Goal: Check status: Check status

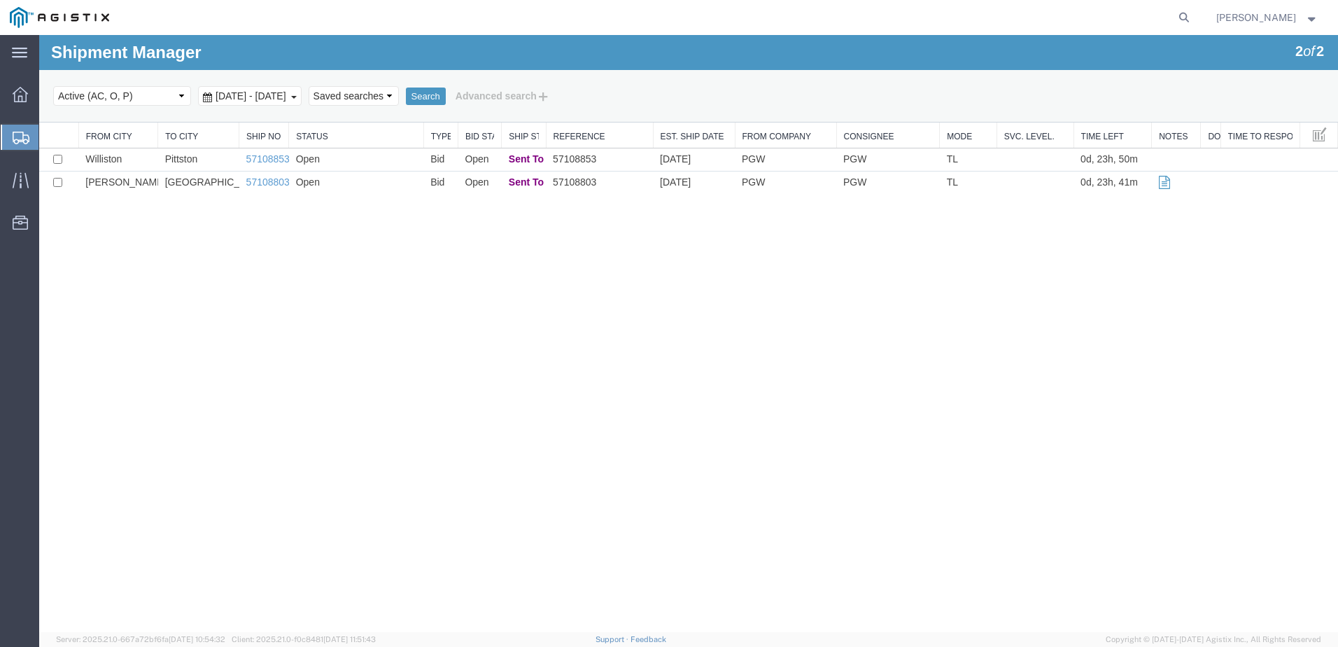
click at [302, 102] on div "[DATE] - [DATE]" at bounding box center [250, 96] width 104 height 20
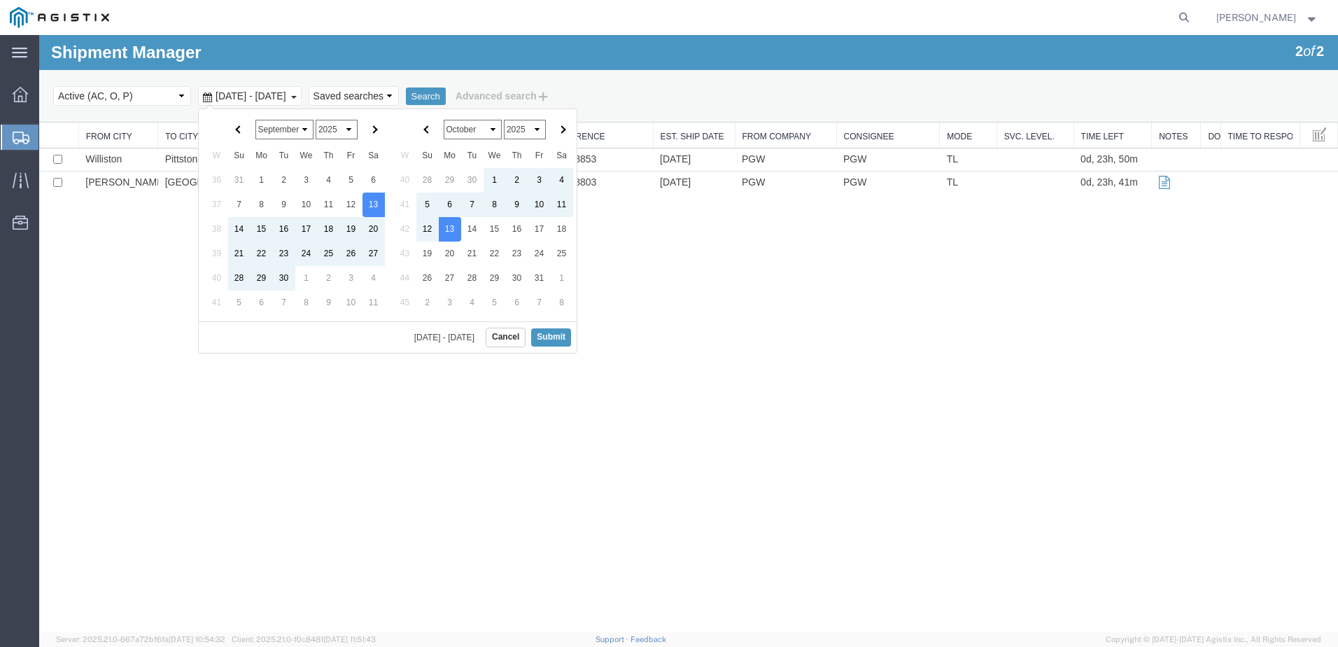
click at [302, 95] on div "[DATE] - [DATE]" at bounding box center [250, 96] width 104 height 20
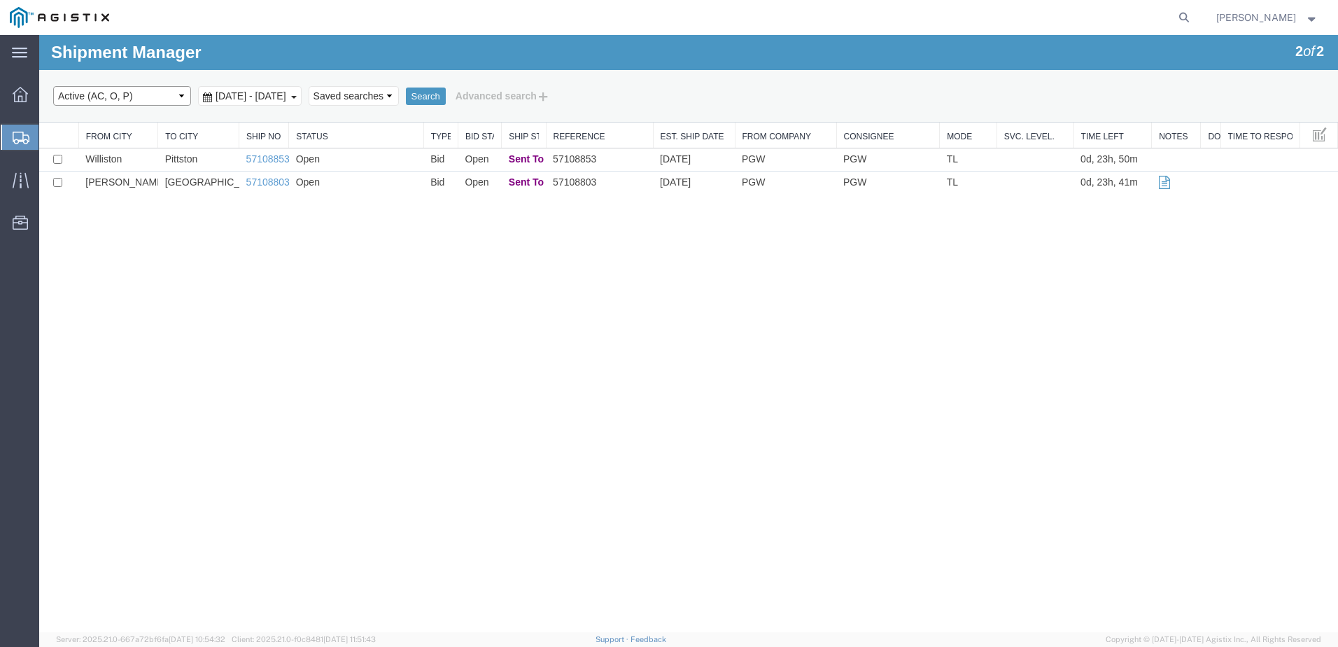
click at [171, 98] on select "Select status Active (AC, O, P) All Approved Awaiting Confirmation (AC) Booked …" at bounding box center [122, 96] width 138 height 20
select select "ALL"
click at [53, 86] on select "Select status Active (AC, O, P) All Approved Awaiting Confirmation (AC) Booked …" at bounding box center [122, 96] width 138 height 20
click at [446, 94] on button "Search" at bounding box center [426, 96] width 40 height 18
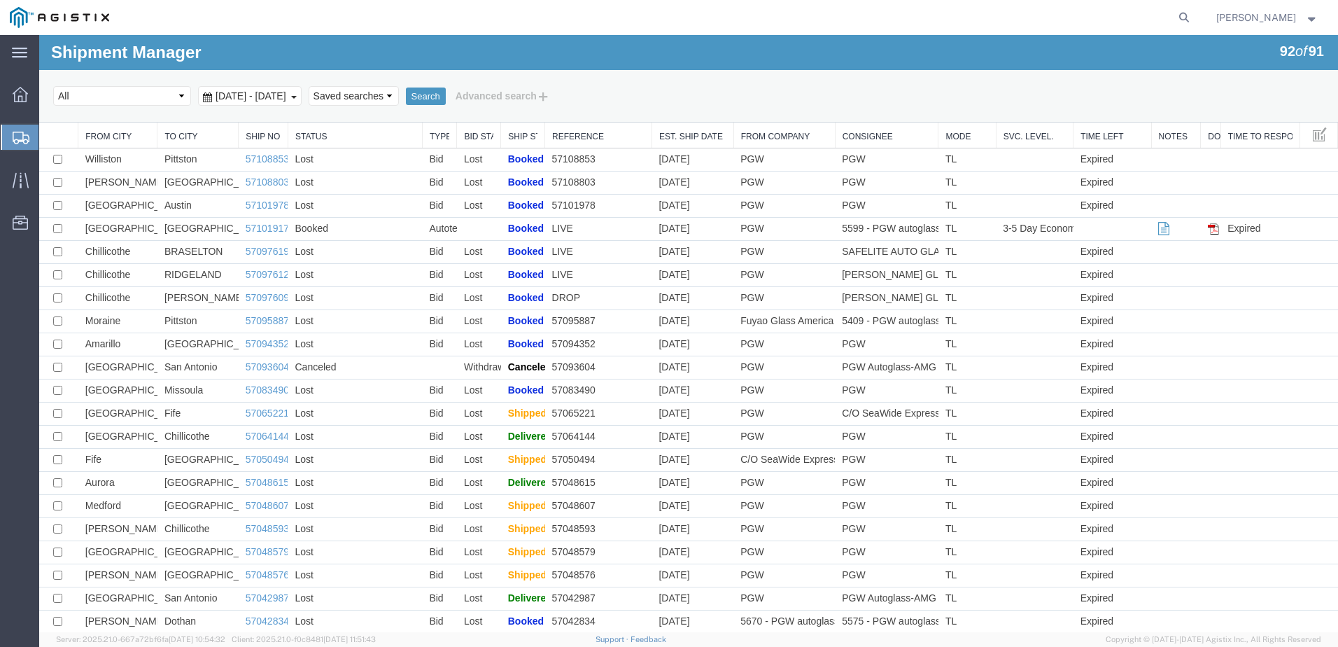
click at [297, 96] on b at bounding box center [294, 97] width 6 height 3
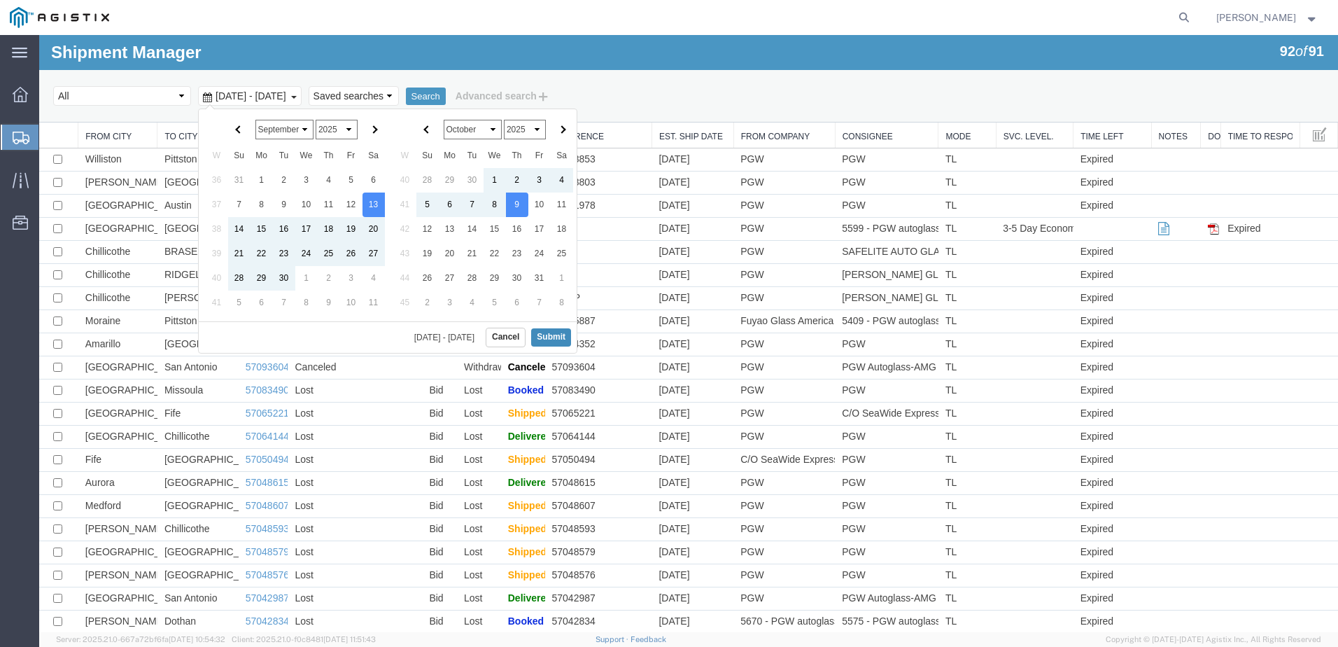
click at [561, 337] on button "Submit" at bounding box center [551, 336] width 40 height 17
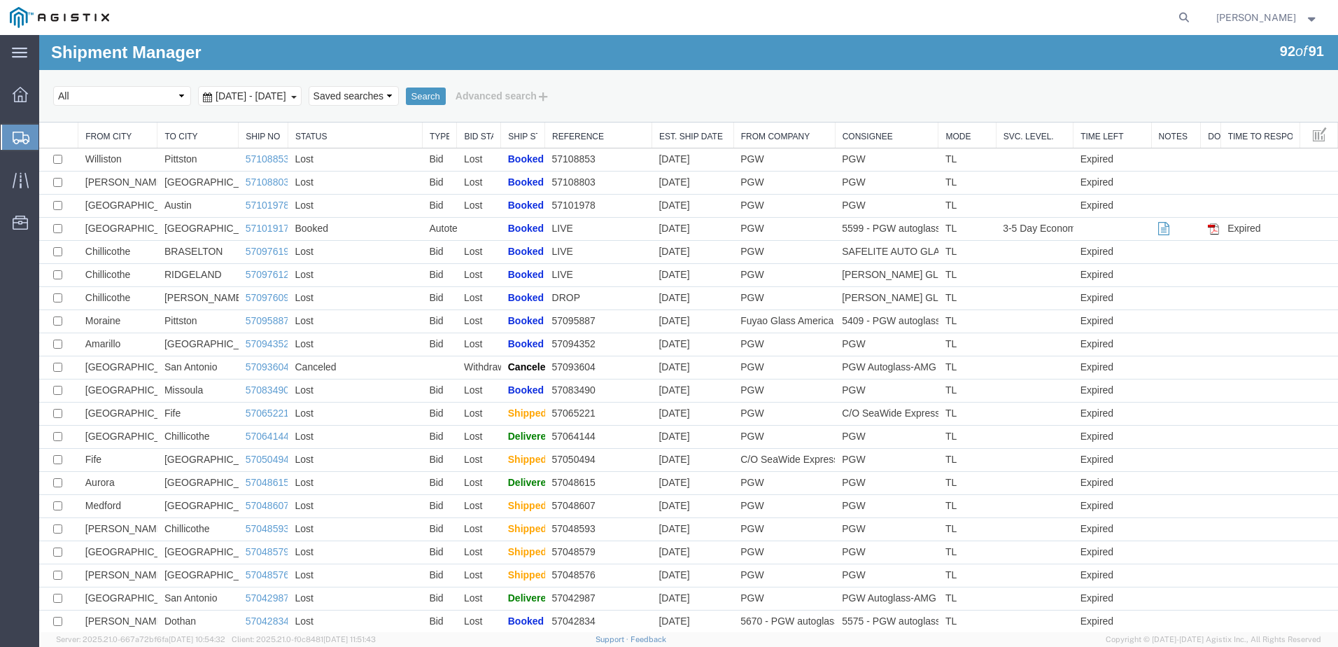
click at [290, 100] on span "[DATE] - [DATE]" at bounding box center [251, 95] width 78 height 11
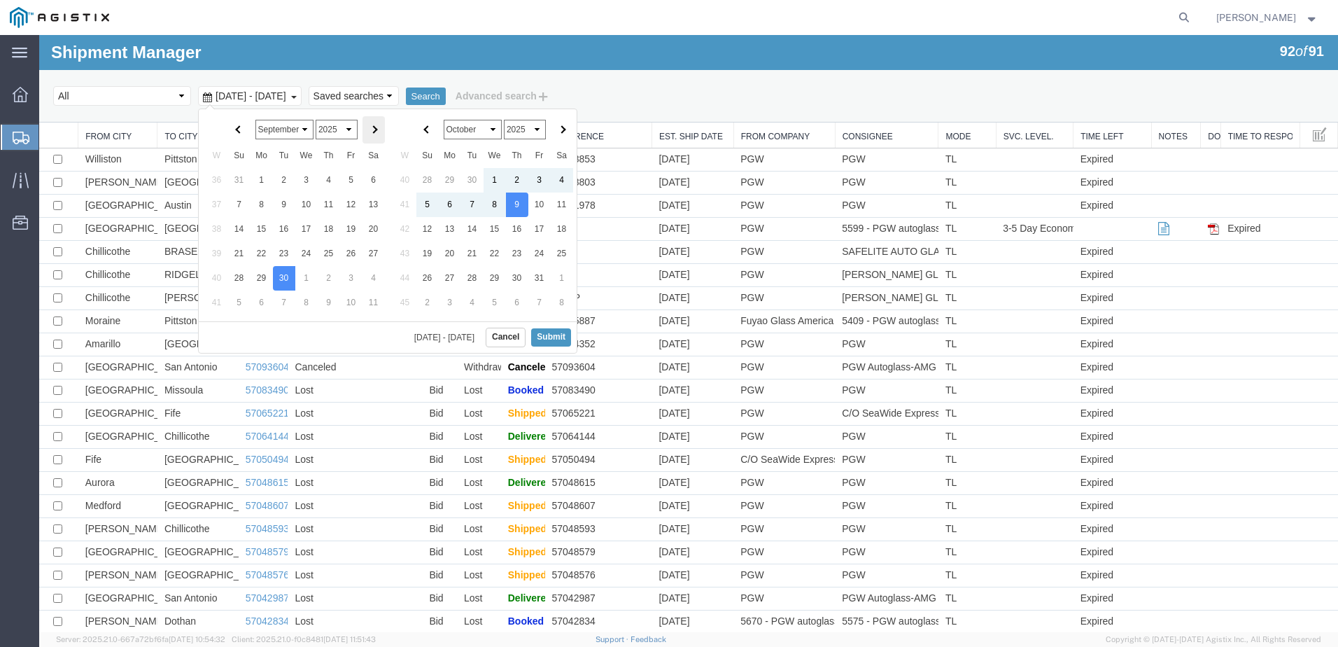
click at [379, 132] on th at bounding box center [373, 129] width 22 height 27
click at [563, 336] on button "Submit" at bounding box center [551, 336] width 40 height 17
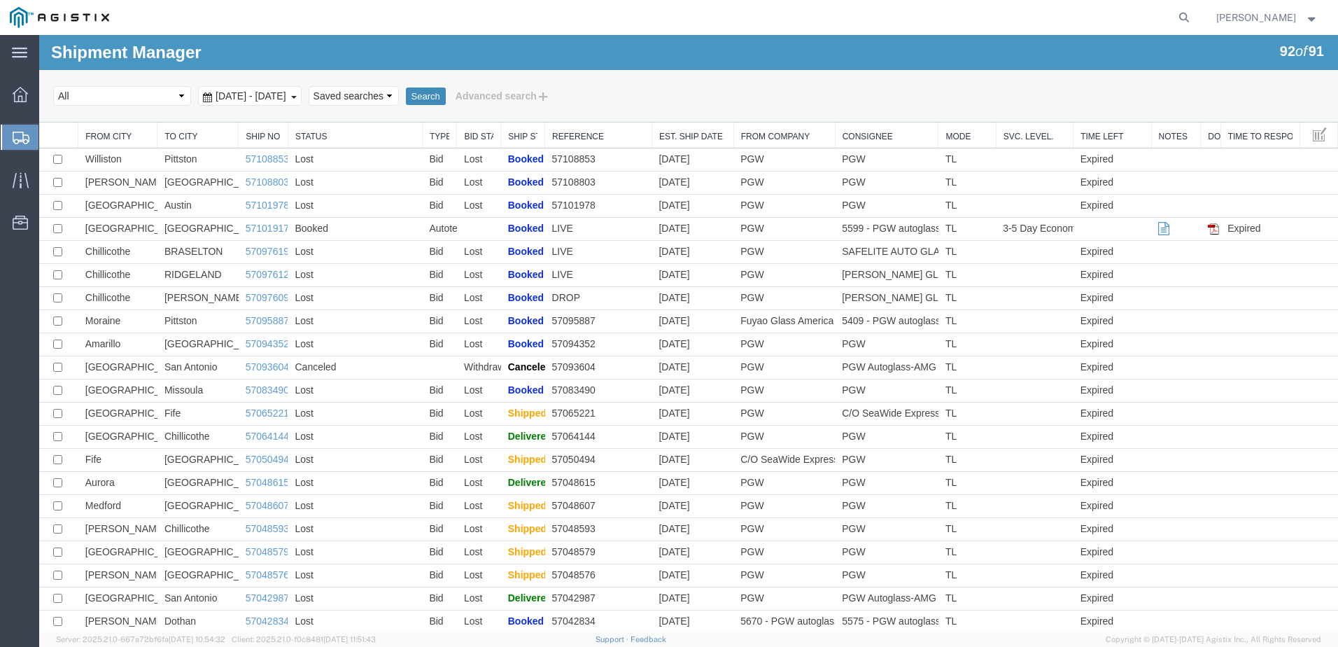
click at [446, 101] on button "Search" at bounding box center [426, 96] width 40 height 18
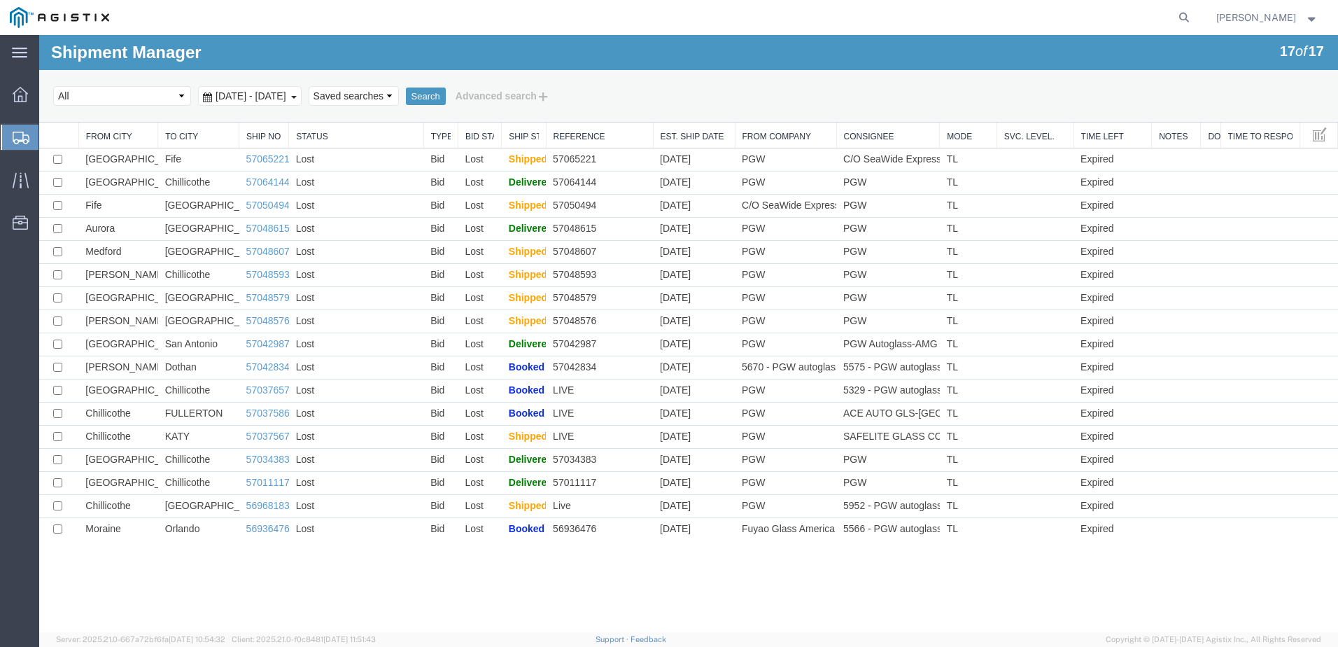
click at [302, 94] on div "[DATE] - [DATE]" at bounding box center [250, 96] width 104 height 20
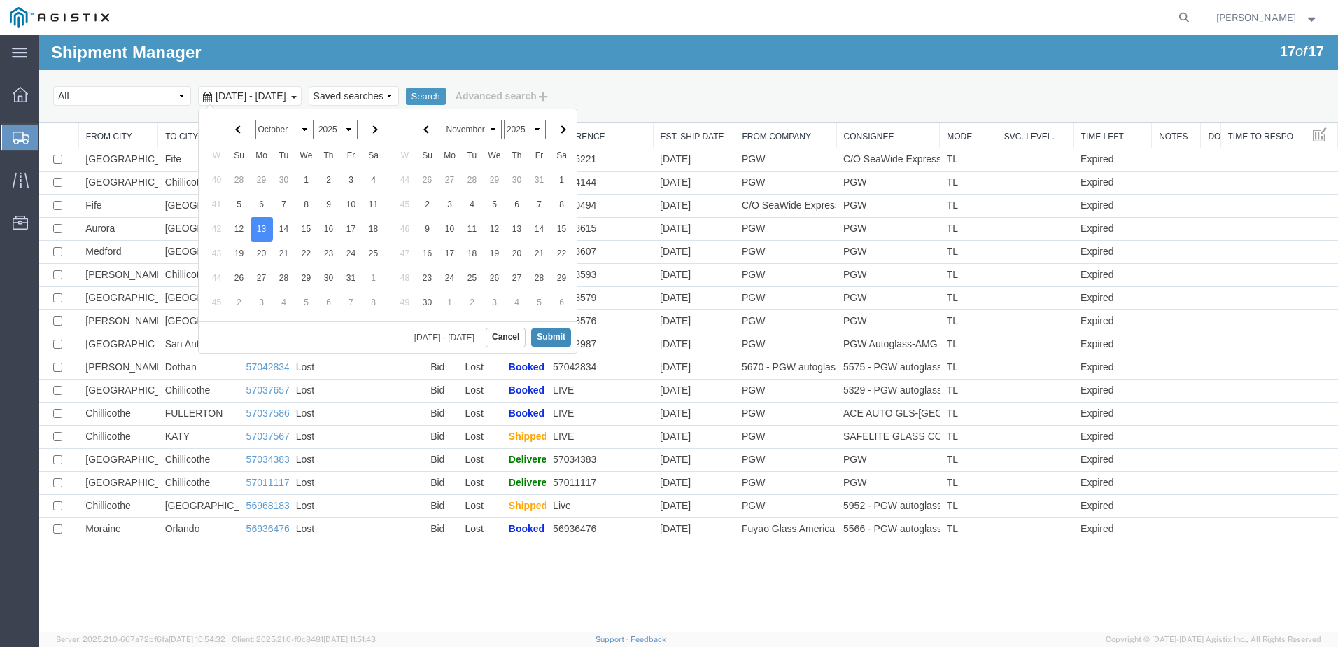
click at [554, 339] on button "Submit" at bounding box center [551, 336] width 40 height 17
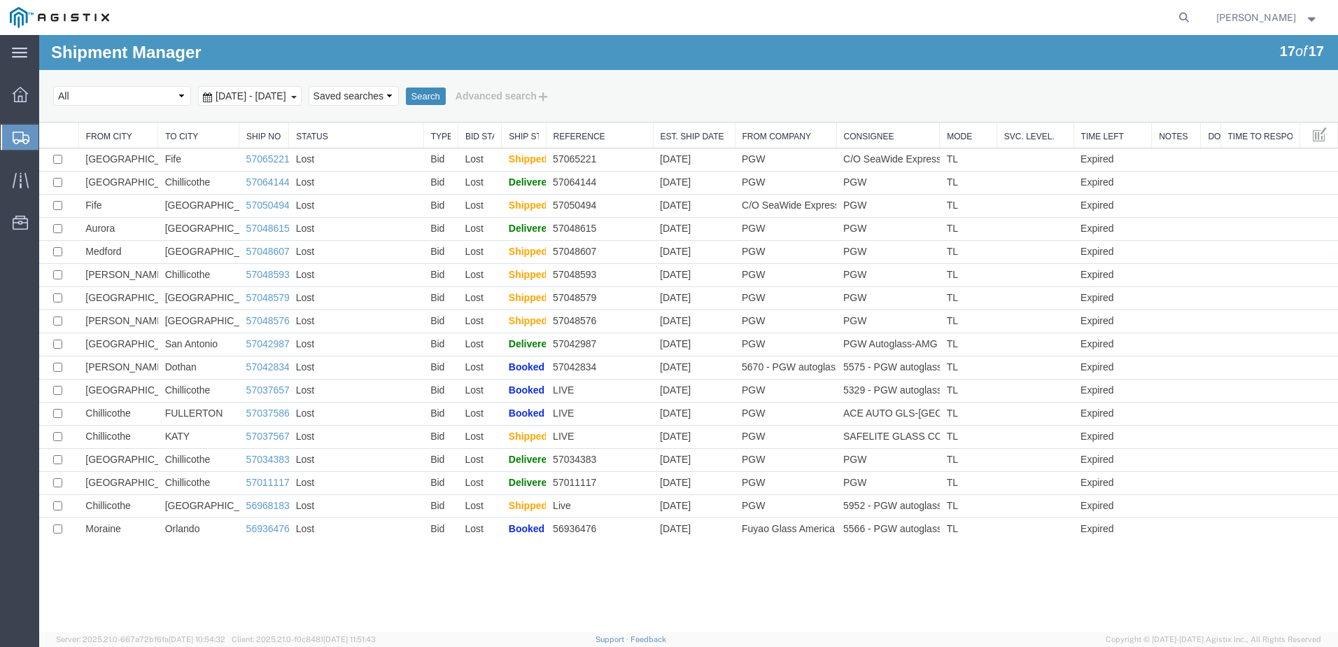
click at [446, 99] on button "Search" at bounding box center [426, 96] width 40 height 18
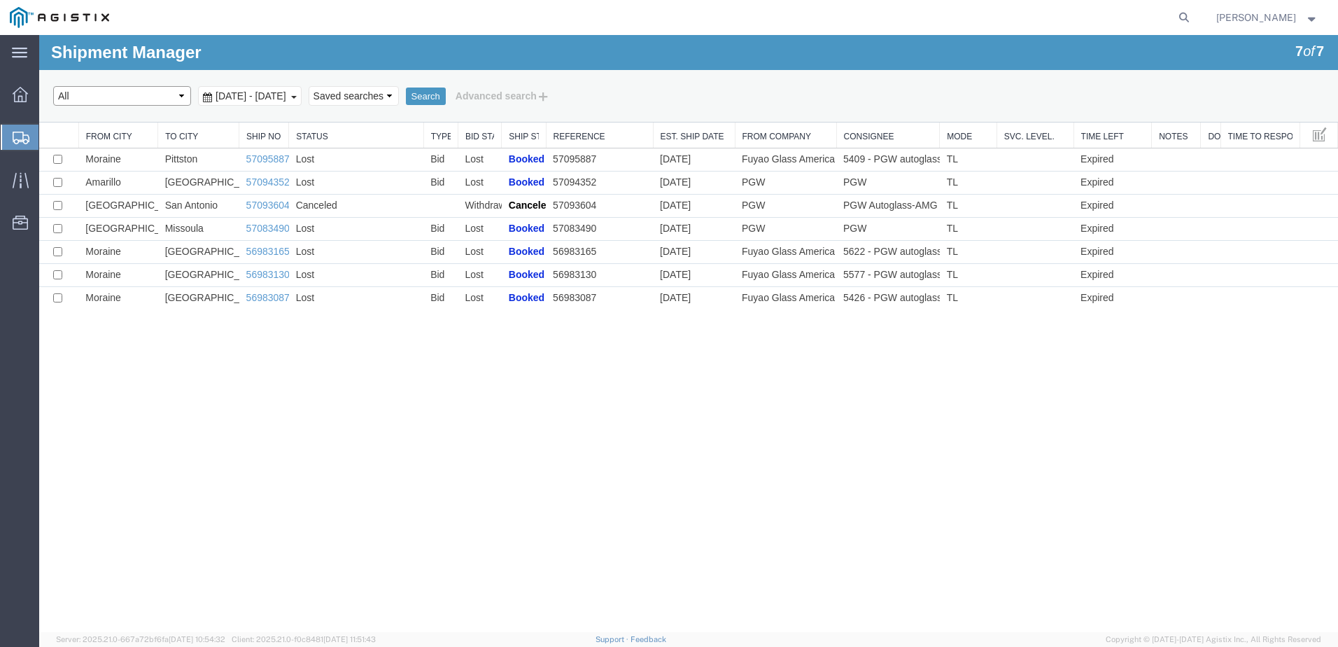
click at [128, 103] on select "Select status Active (AC, O, P) All Approved Awaiting Confirmation (AC) Booked …" at bounding box center [122, 96] width 138 height 20
select select "ACTIVE"
click at [53, 86] on select "Select status Active (AC, O, P) All Approved Awaiting Confirmation (AC) Booked …" at bounding box center [122, 96] width 138 height 20
click at [446, 97] on button "Search" at bounding box center [426, 96] width 40 height 18
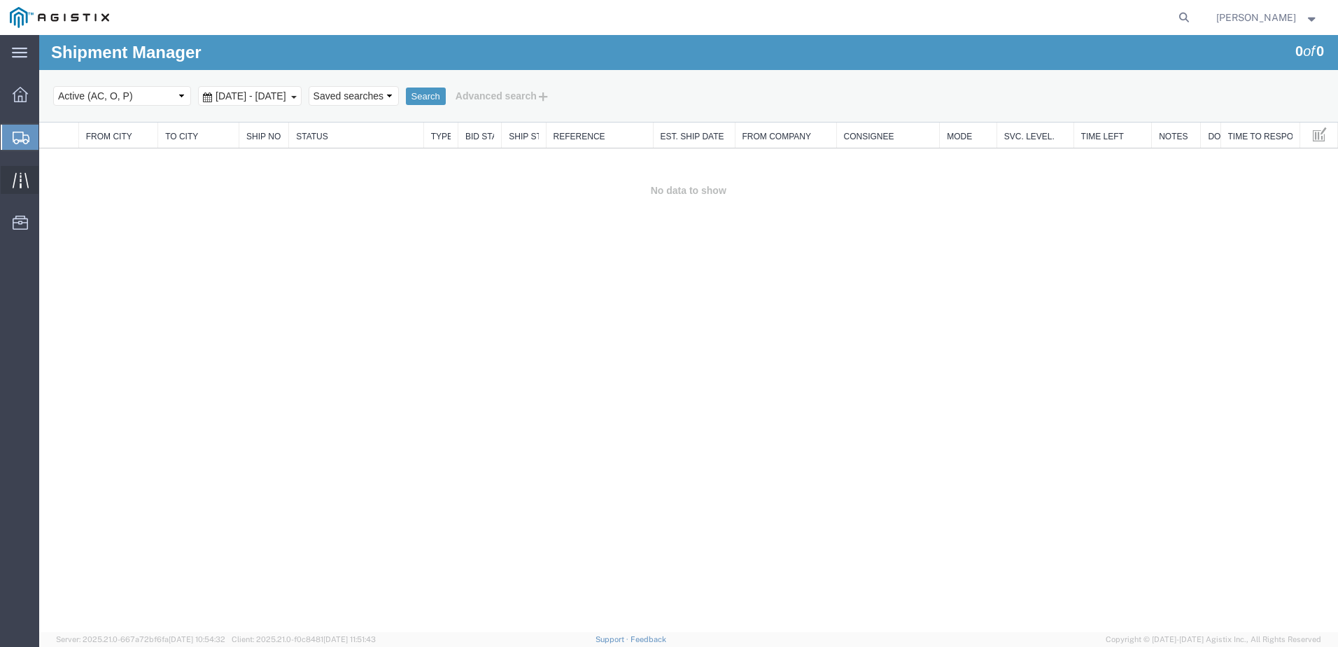
click at [23, 181] on icon at bounding box center [21, 180] width 16 height 16
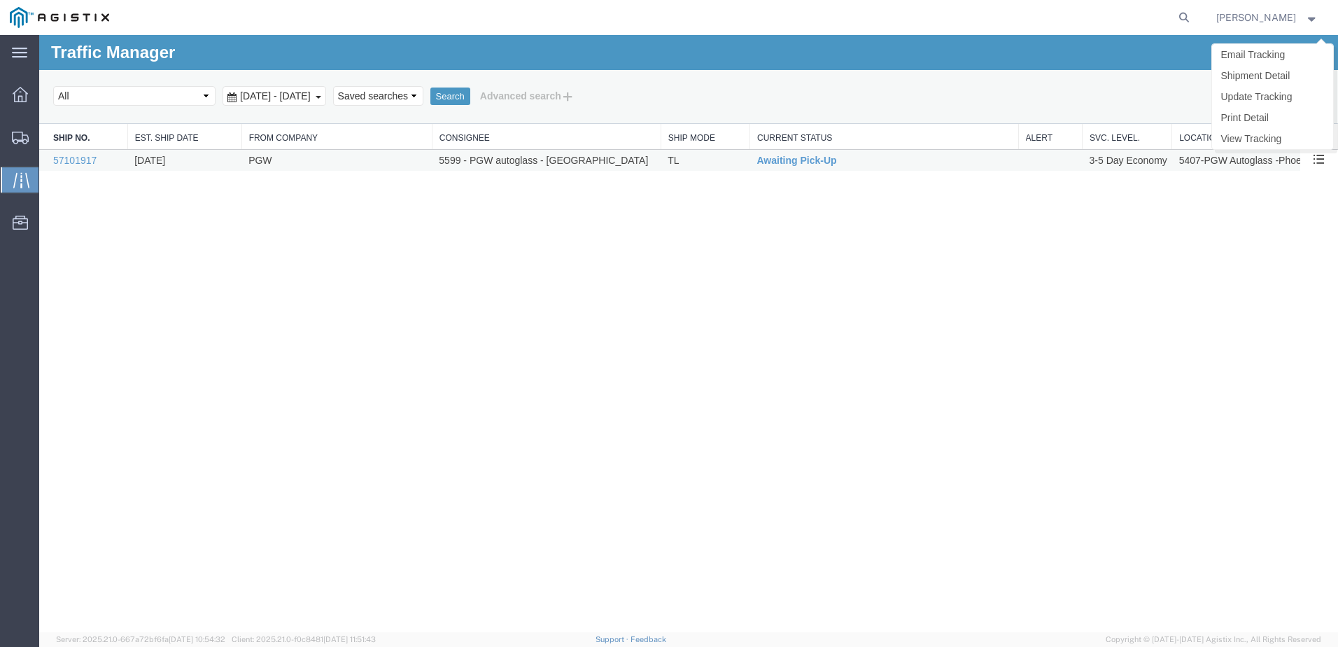
click at [1320, 162] on span at bounding box center [1319, 159] width 12 height 12
click at [1265, 70] on link "Shipment Detail" at bounding box center [1272, 75] width 121 height 21
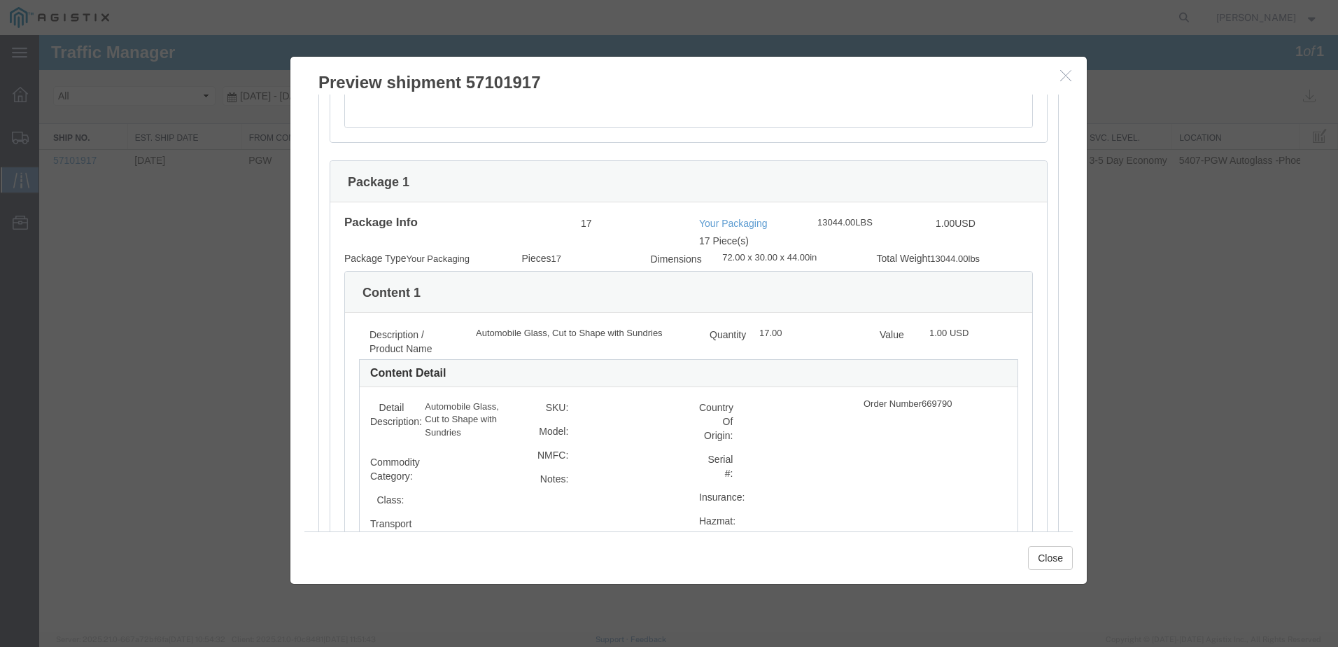
scroll to position [1114, 0]
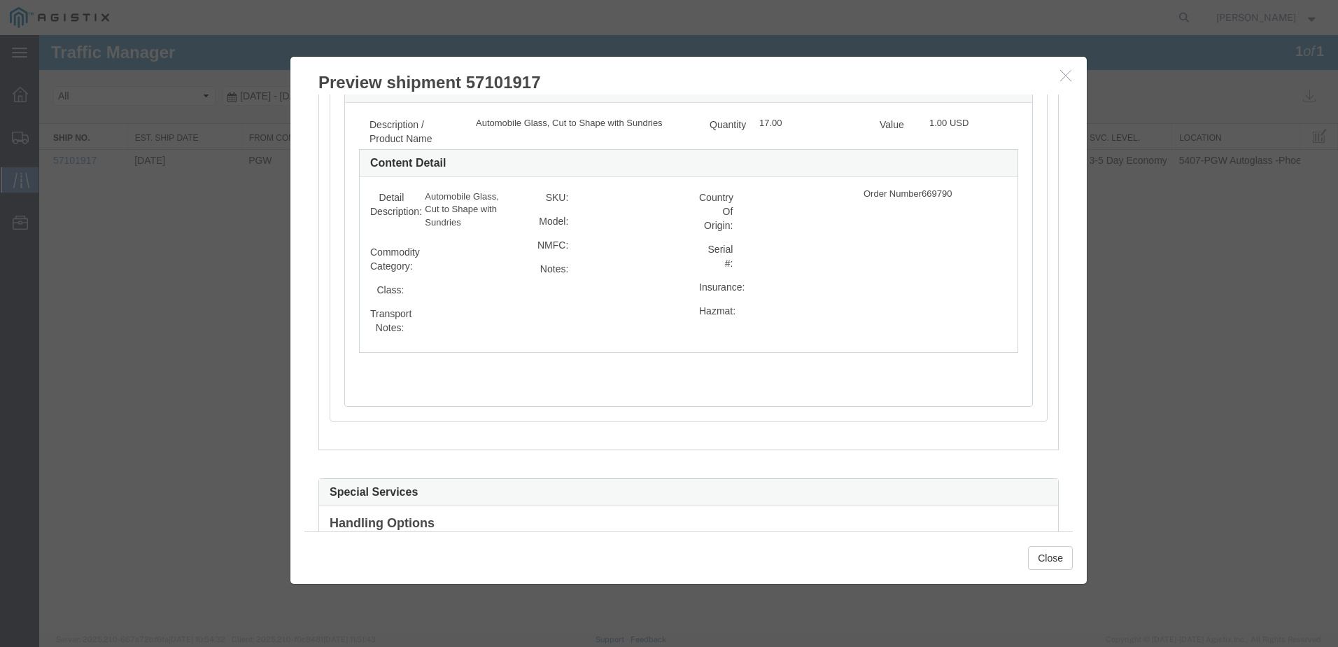
click at [148, 409] on div at bounding box center [688, 333] width 1299 height 597
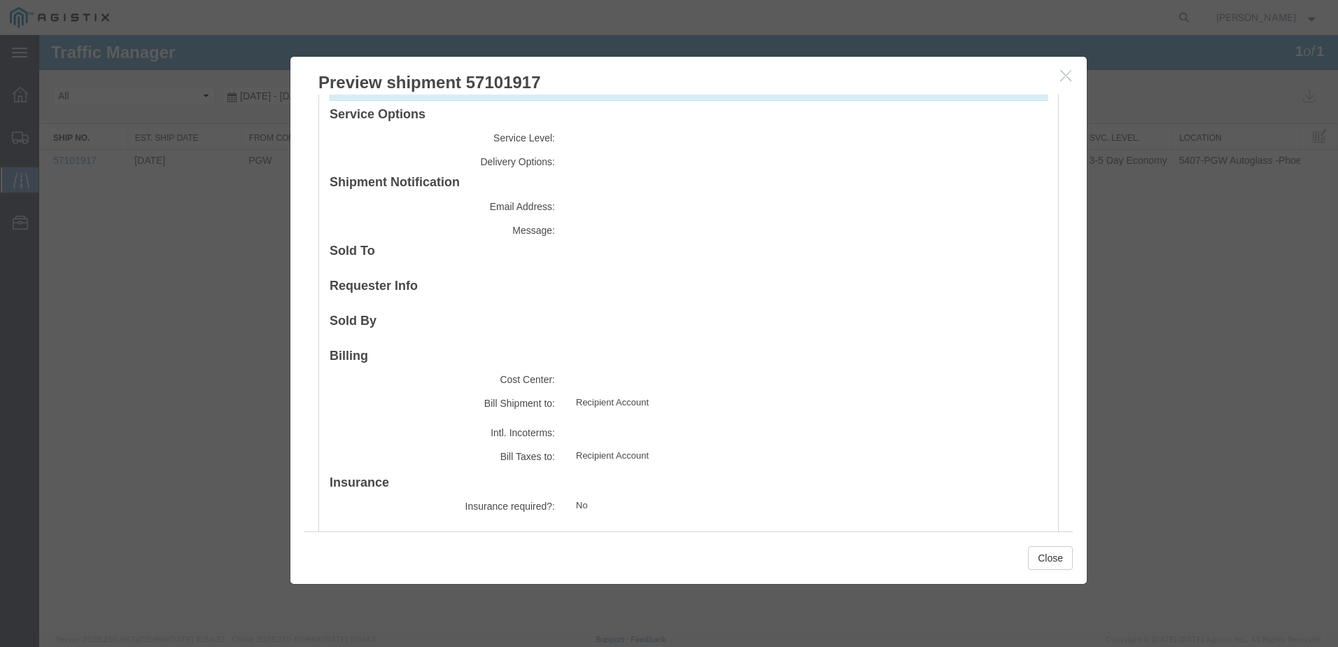
scroll to position [1884, 0]
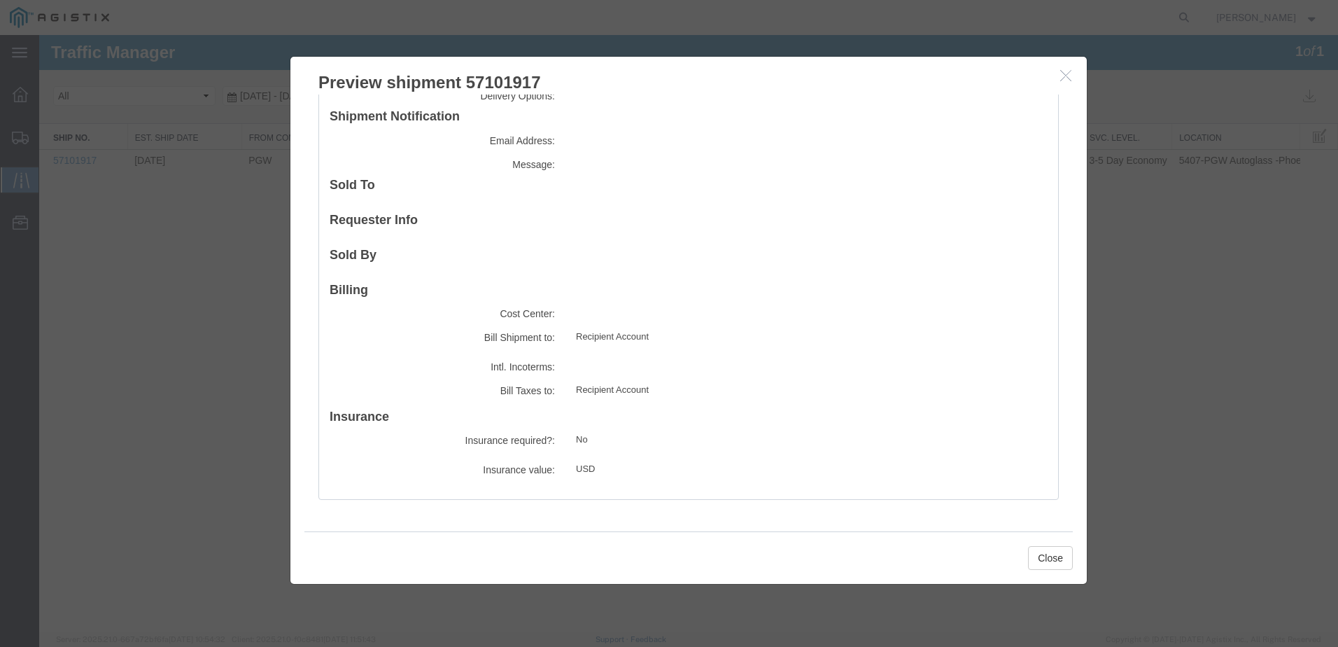
click at [269, 423] on div at bounding box center [688, 333] width 1299 height 597
click at [194, 397] on div at bounding box center [688, 333] width 1299 height 597
click at [1045, 562] on button "Close" at bounding box center [1050, 558] width 45 height 24
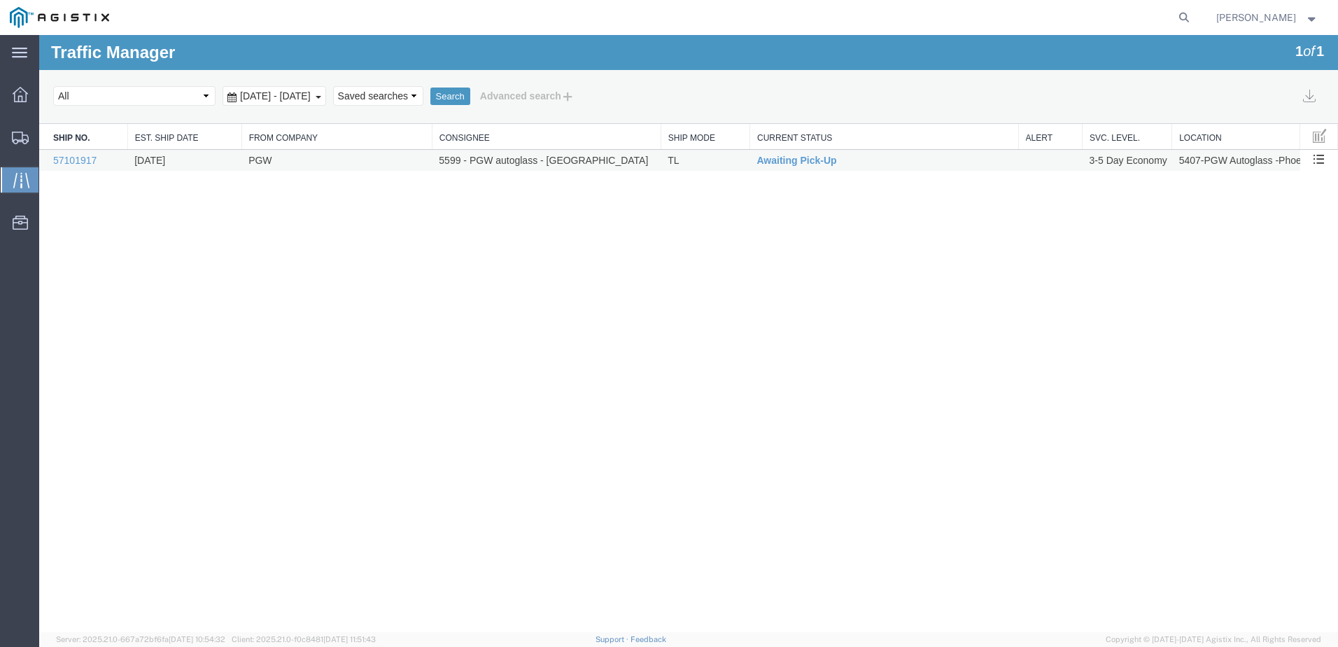
click at [1120, 155] on td "3-5 Day Economy" at bounding box center [1128, 161] width 90 height 22
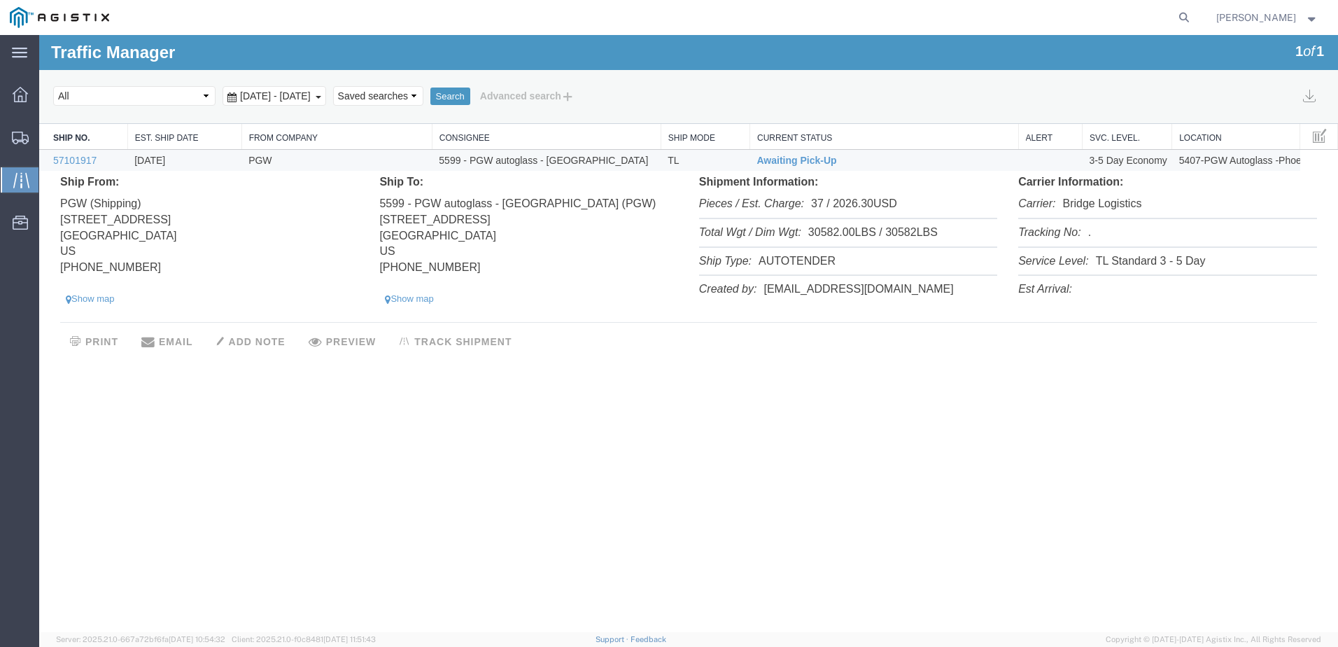
click at [347, 346] on button "PREVIEW" at bounding box center [342, 342] width 87 height 24
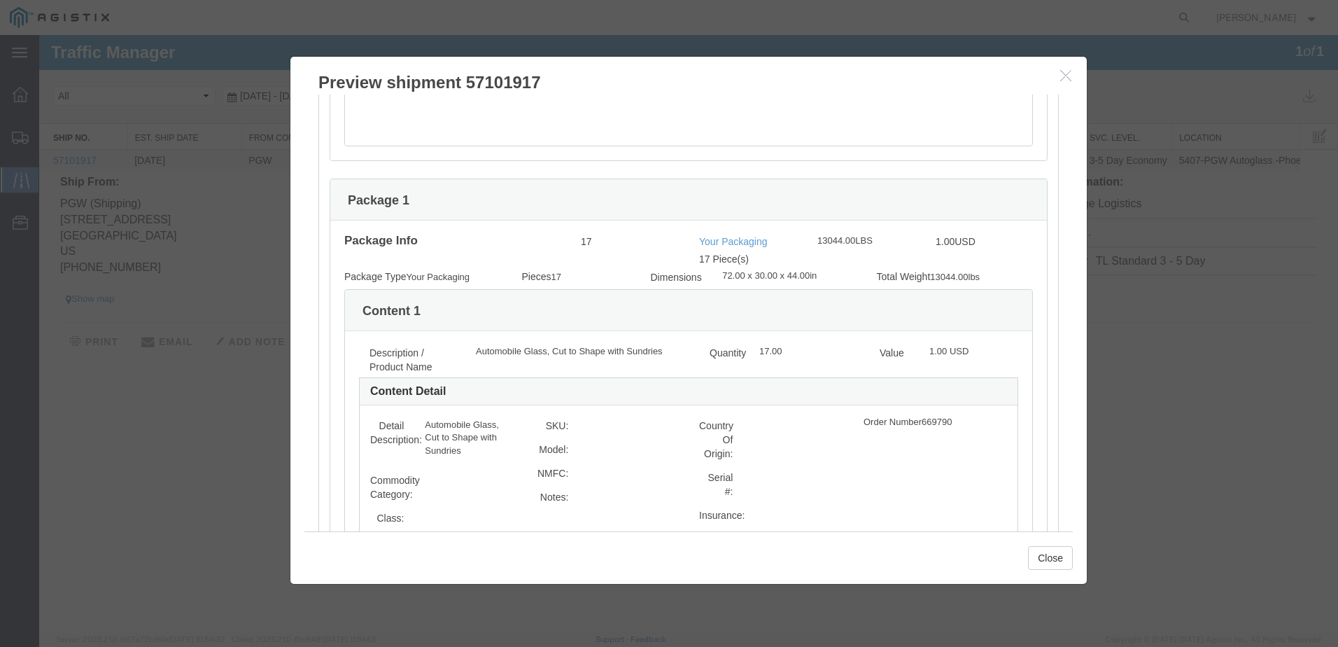
scroll to position [904, 0]
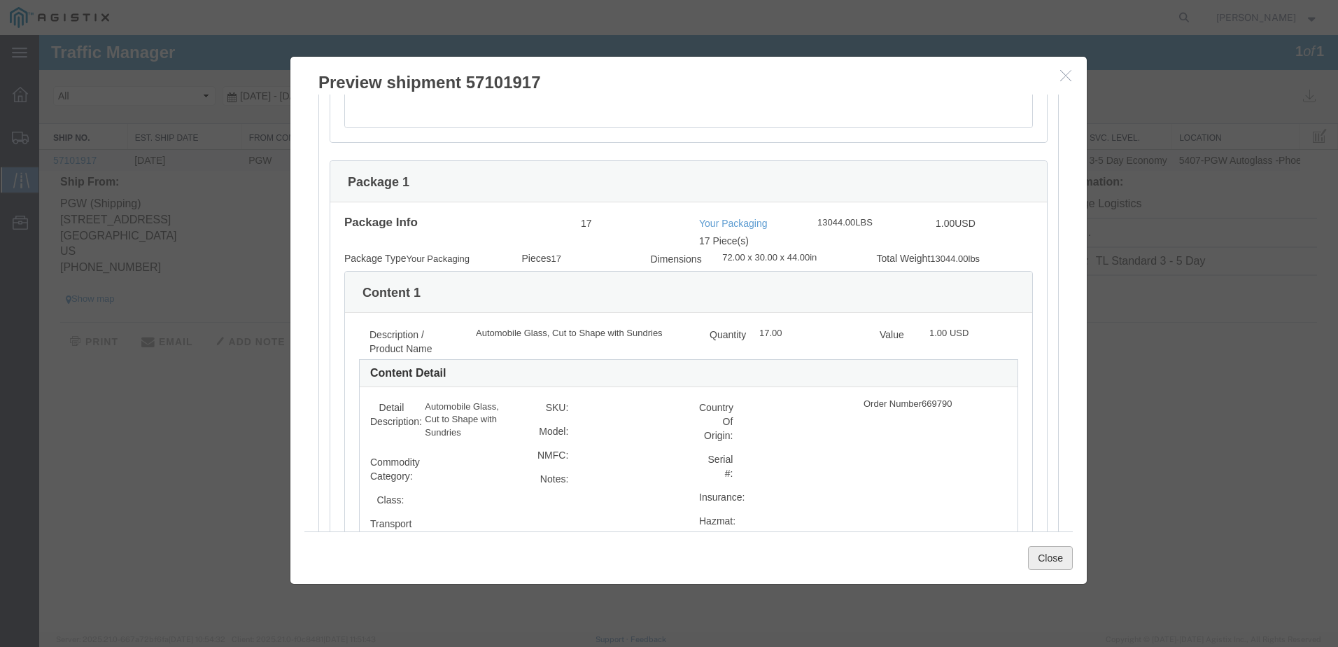
click at [1050, 552] on button "Close" at bounding box center [1050, 558] width 45 height 24
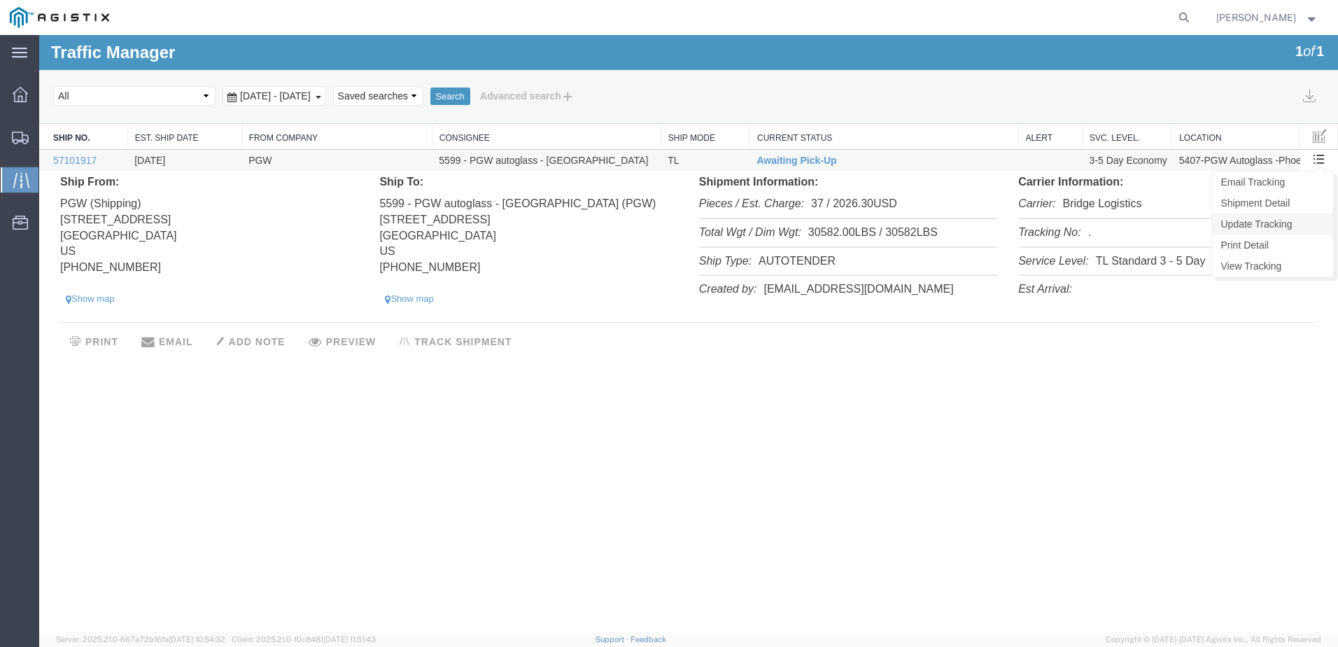
click at [1288, 223] on link "Update Tracking" at bounding box center [1272, 223] width 121 height 21
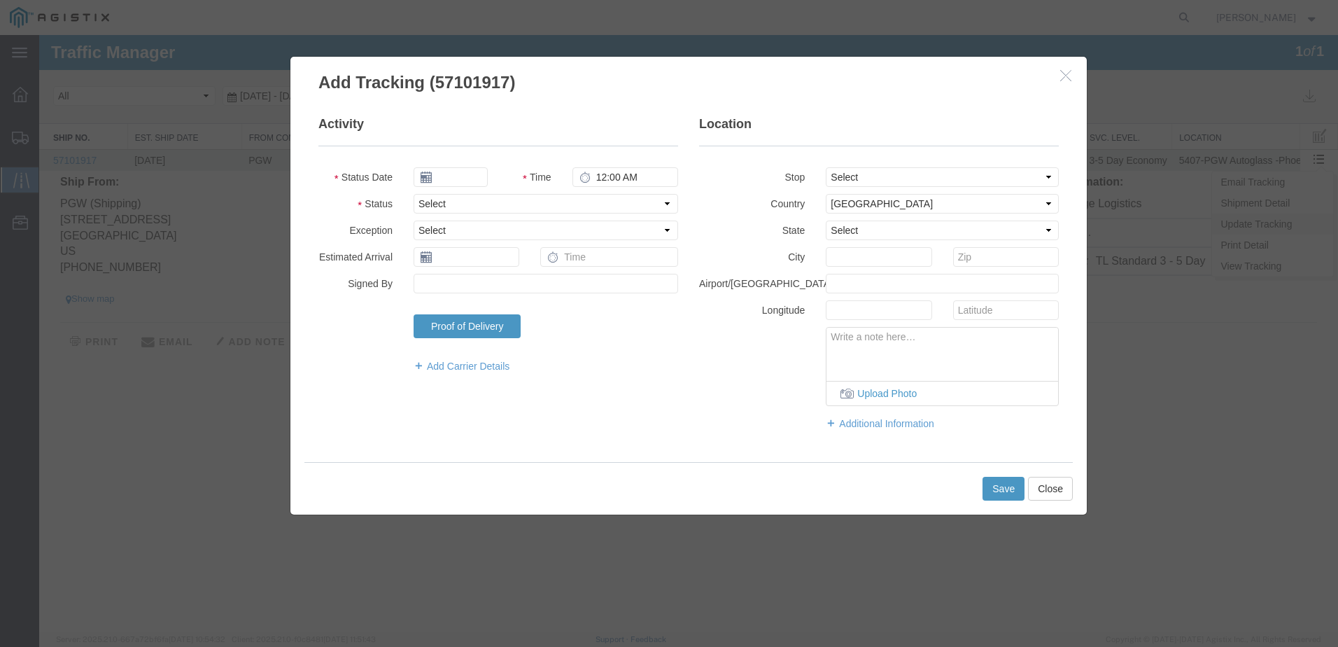
type input "[DATE]"
type input "11:00 AM"
click at [1050, 481] on button "Close" at bounding box center [1050, 489] width 45 height 24
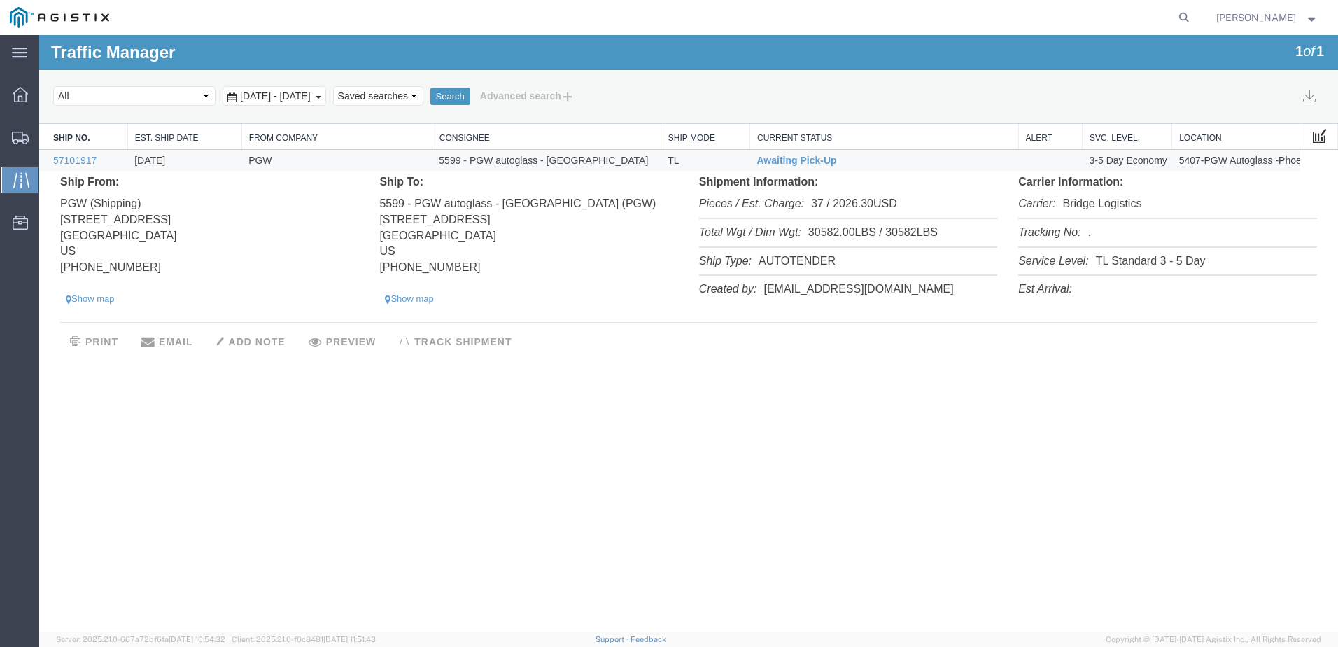
click at [1313, 142] on span at bounding box center [1320, 134] width 14 height 15
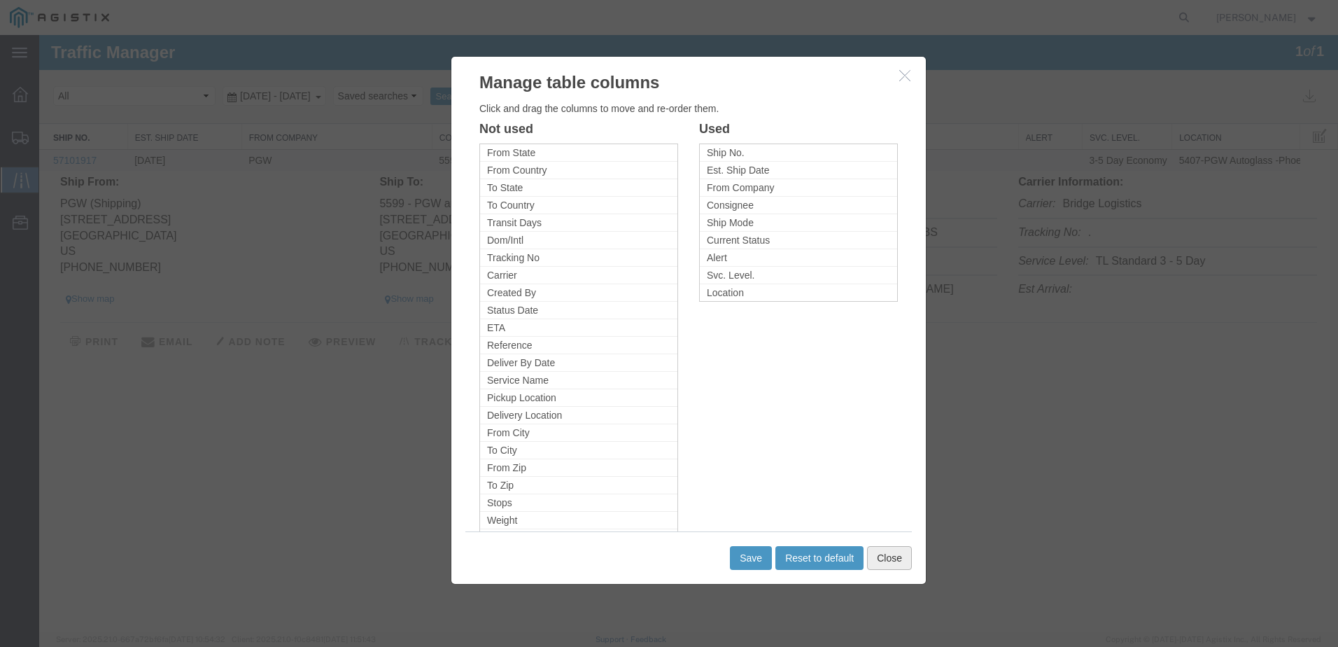
click at [890, 555] on button "Close" at bounding box center [889, 558] width 45 height 24
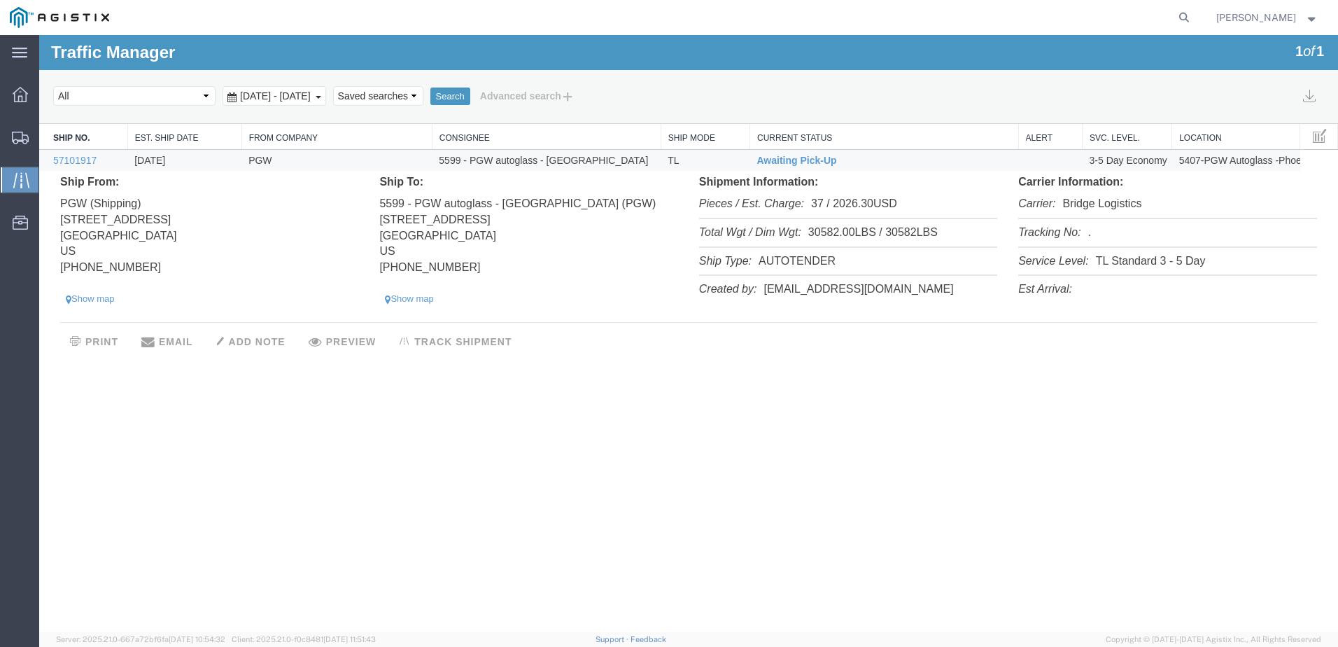
click at [913, 393] on div "Traffic Manager 1 of 1 Search Select status [No transit records] All Arrival No…" at bounding box center [688, 333] width 1299 height 597
click at [949, 439] on div "Traffic Manager 1 of 1 Search Select status [No transit records] All Arrival No…" at bounding box center [688, 333] width 1299 height 597
click at [1272, 203] on link "Shipment Detail" at bounding box center [1272, 202] width 121 height 21
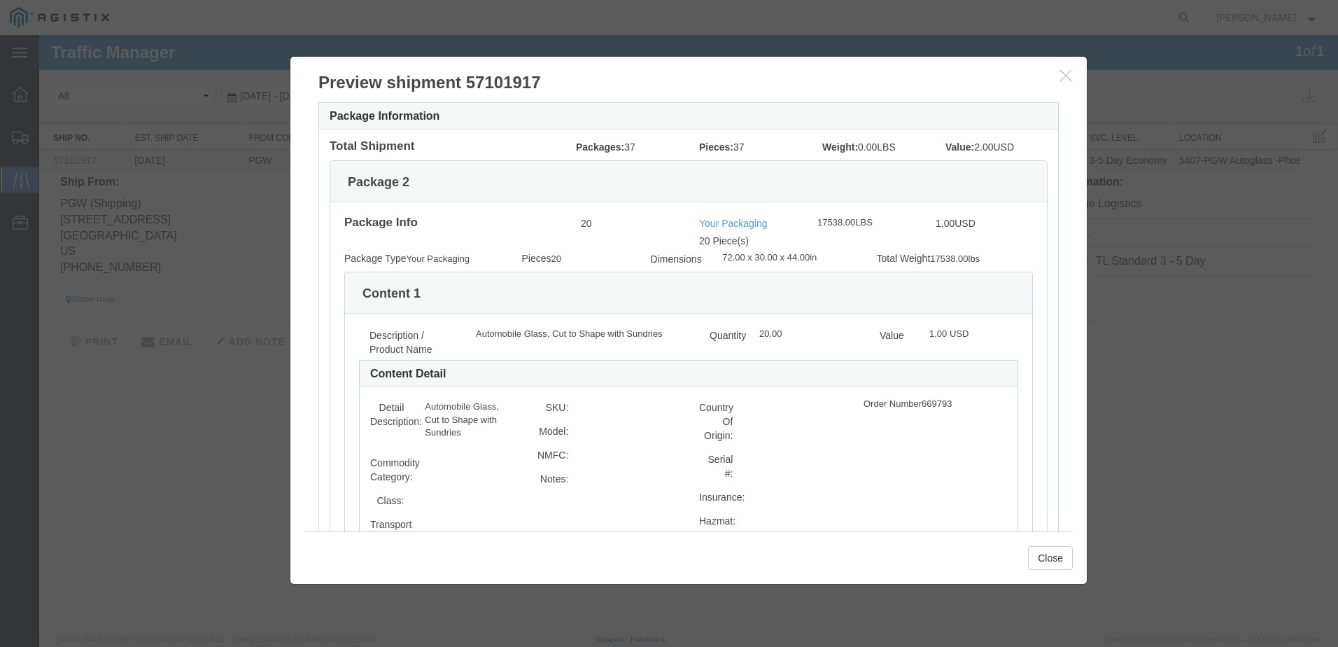
scroll to position [420, 0]
